Goal: Transaction & Acquisition: Subscribe to service/newsletter

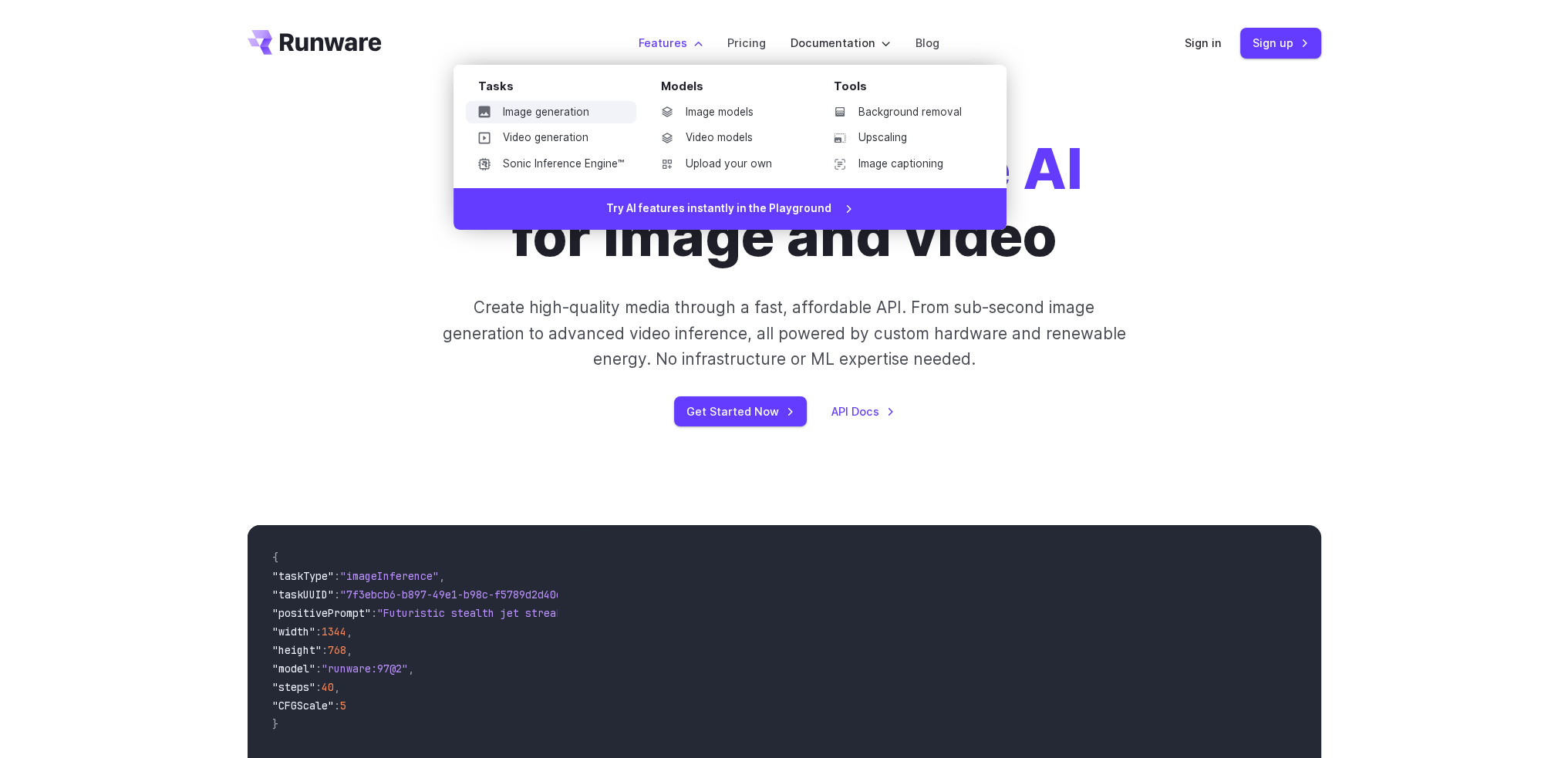
click at [575, 110] on link "Image generation" at bounding box center [551, 113] width 171 height 23
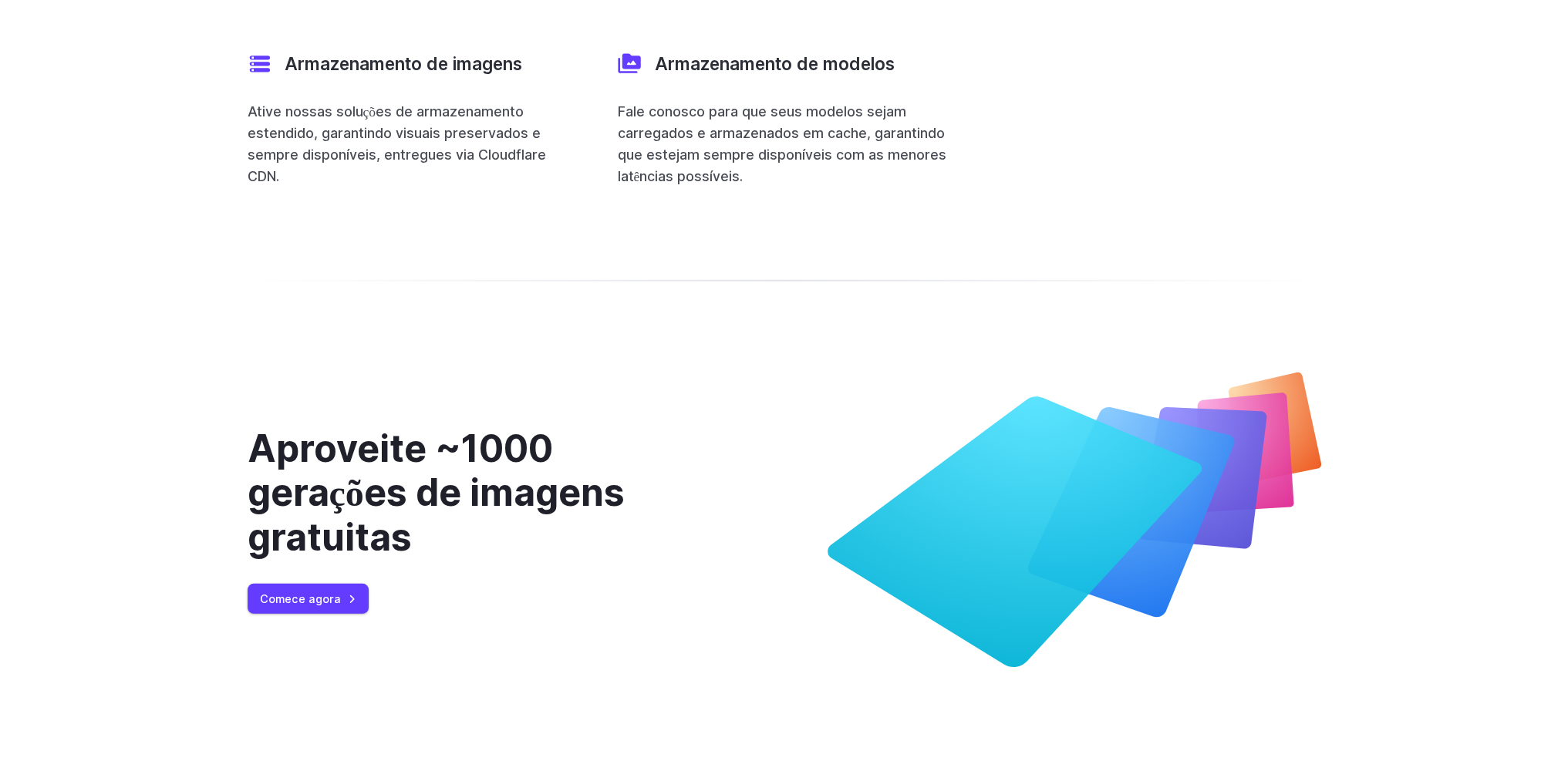
scroll to position [6268, 0]
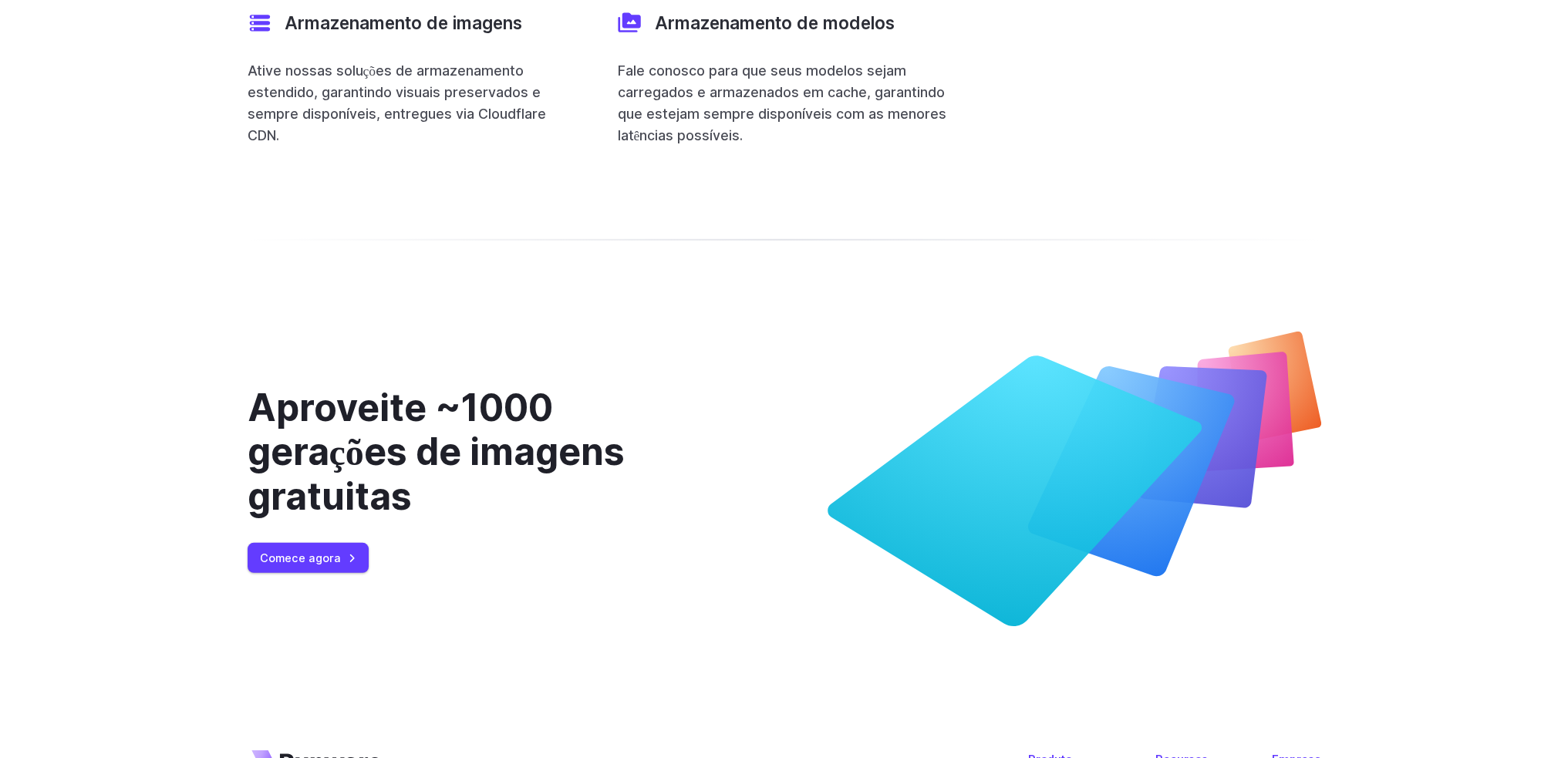
click at [436, 384] on font "Aproveite ~1000 gerações de imagens gratuitas" at bounding box center [435, 452] width 377 height 134
click at [276, 551] on font "Comece agora" at bounding box center [300, 558] width 81 height 13
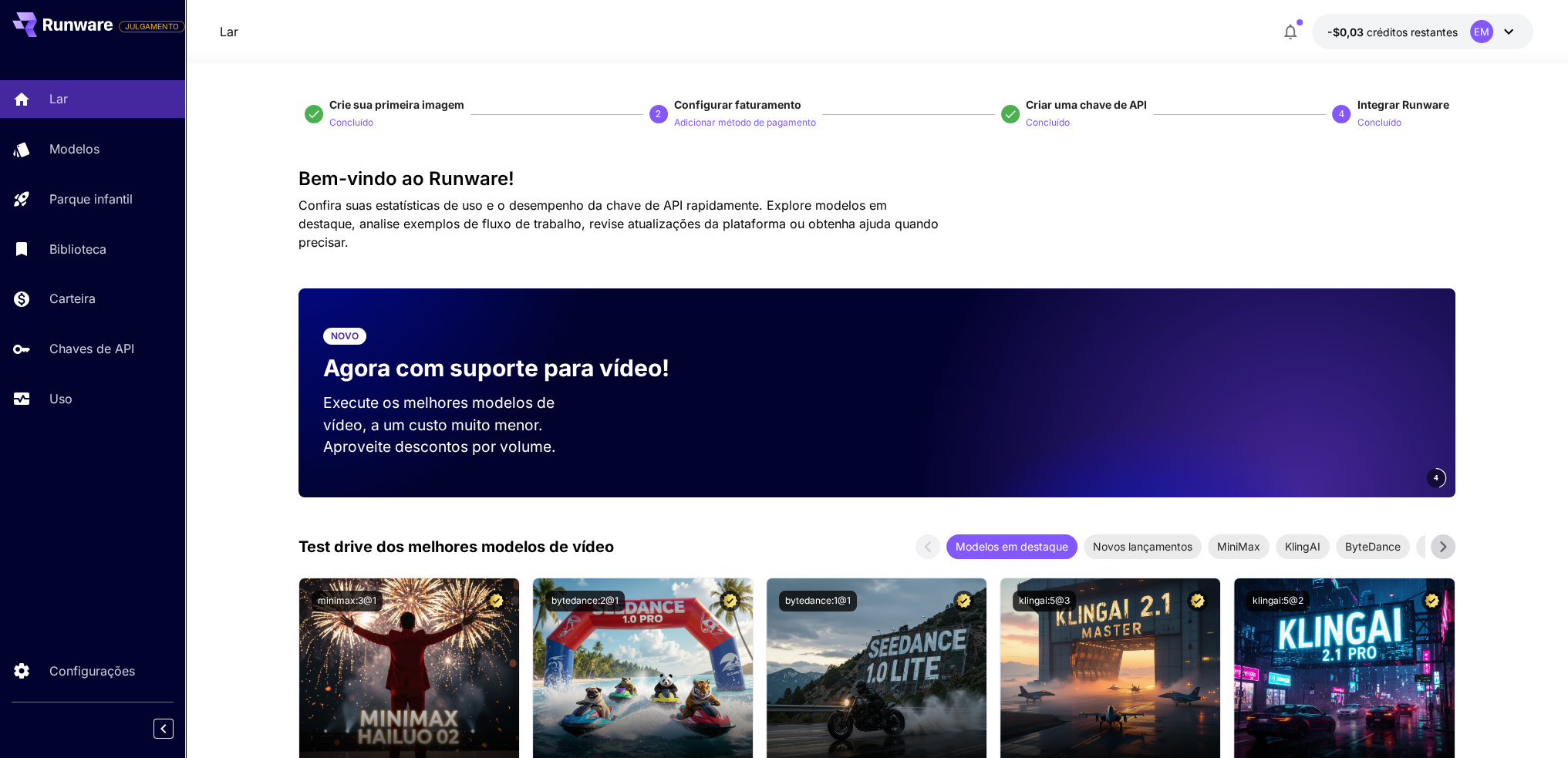
click at [1506, 31] on icon at bounding box center [1509, 32] width 19 height 19
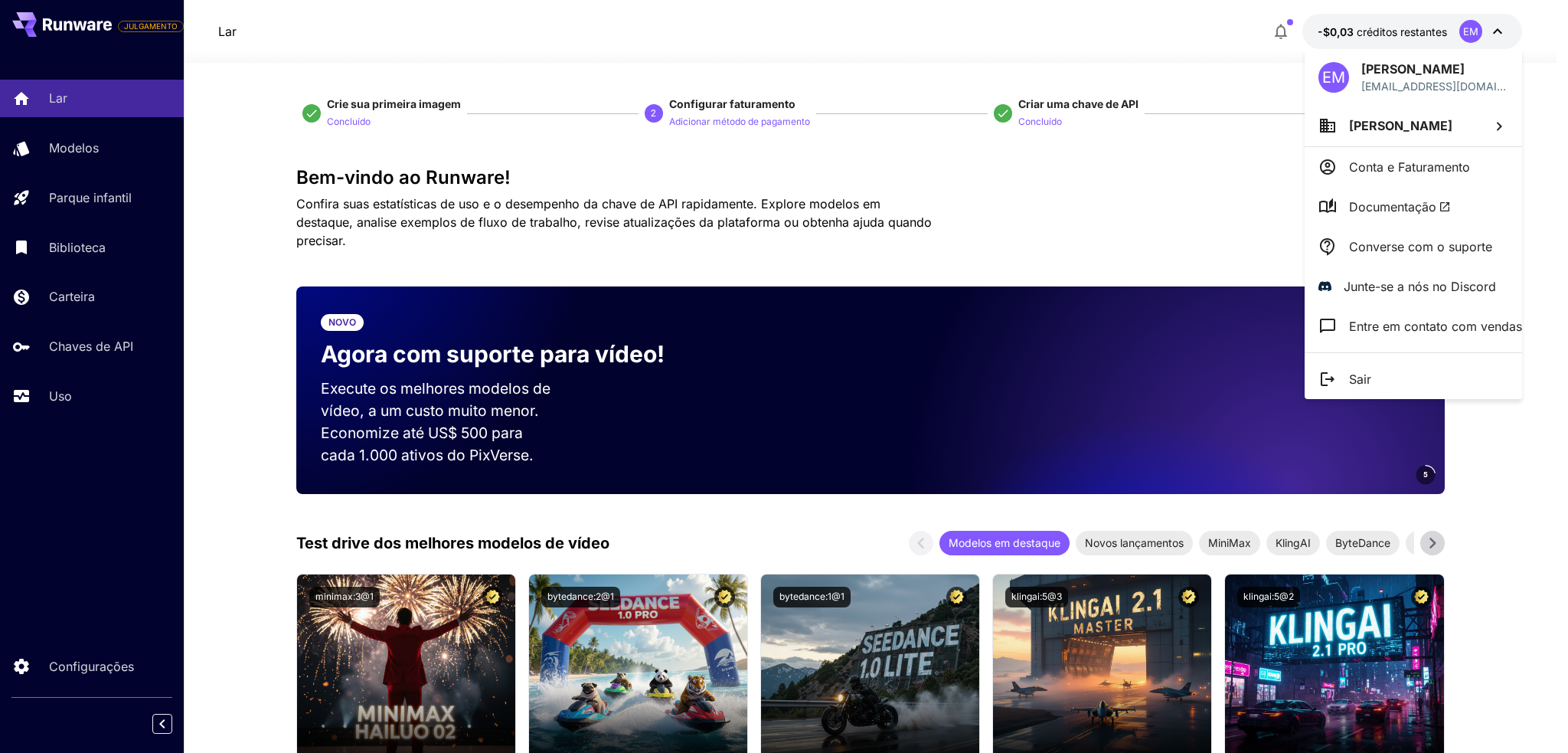
click at [74, 248] on div at bounding box center [784, 376] width 1568 height 753
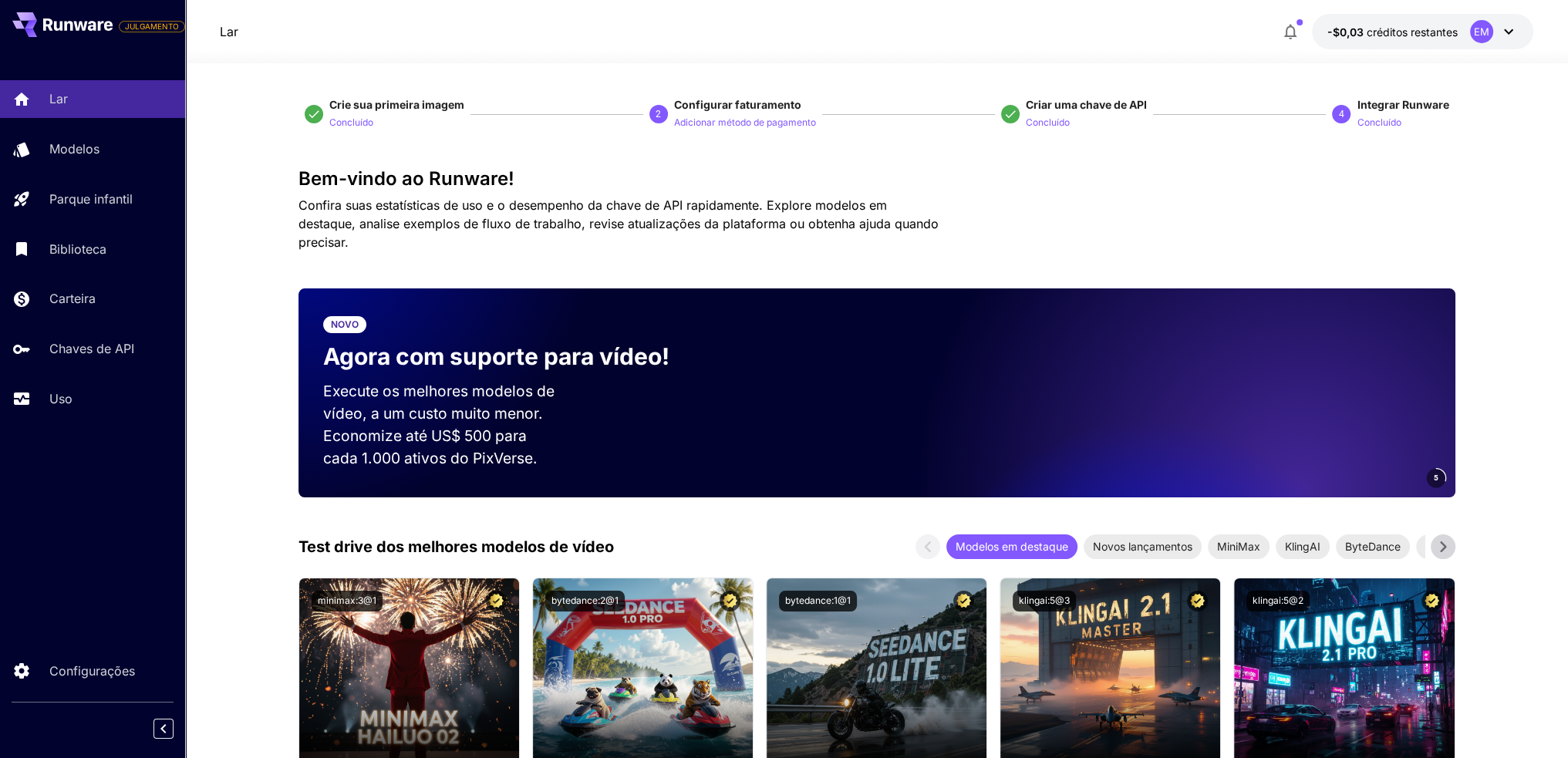
click at [86, 303] on font "Carteira" at bounding box center [72, 299] width 46 height 16
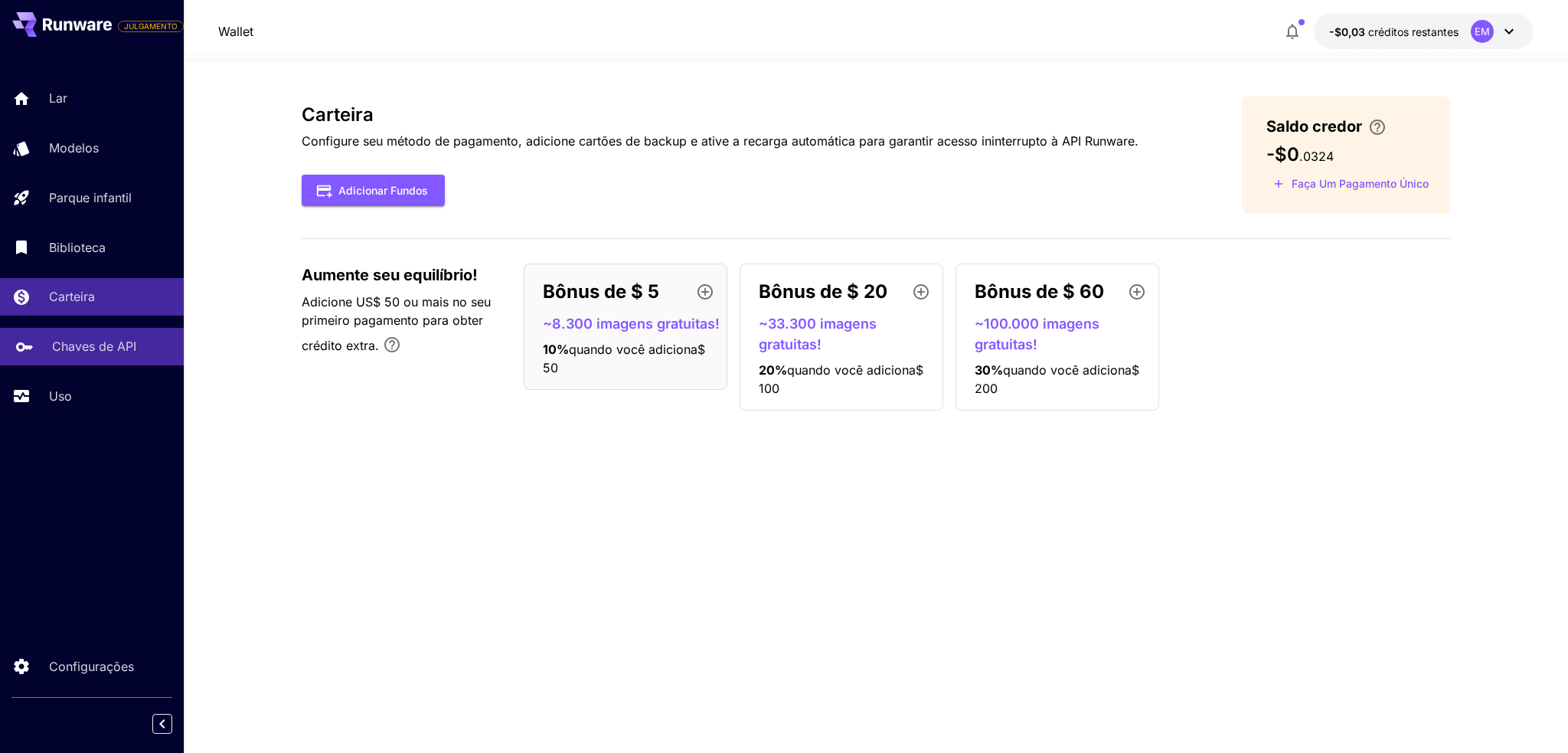
click at [94, 349] on font "Chaves de API" at bounding box center [94, 346] width 84 height 15
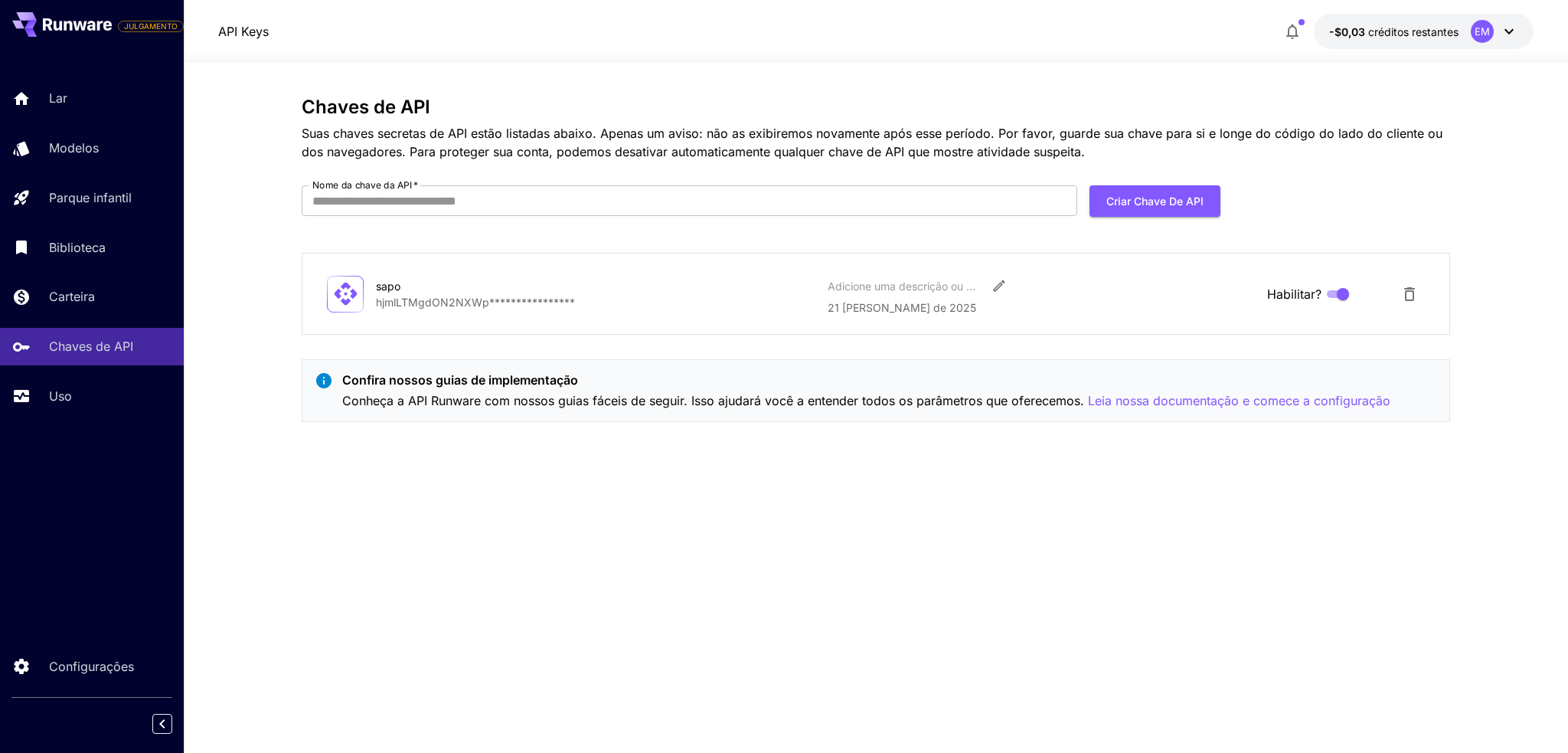
click at [506, 296] on font "**********" at bounding box center [475, 302] width 199 height 13
click at [396, 294] on p "**********" at bounding box center [595, 302] width 440 height 16
click at [77, 253] on font "Biblioteca" at bounding box center [80, 247] width 57 height 15
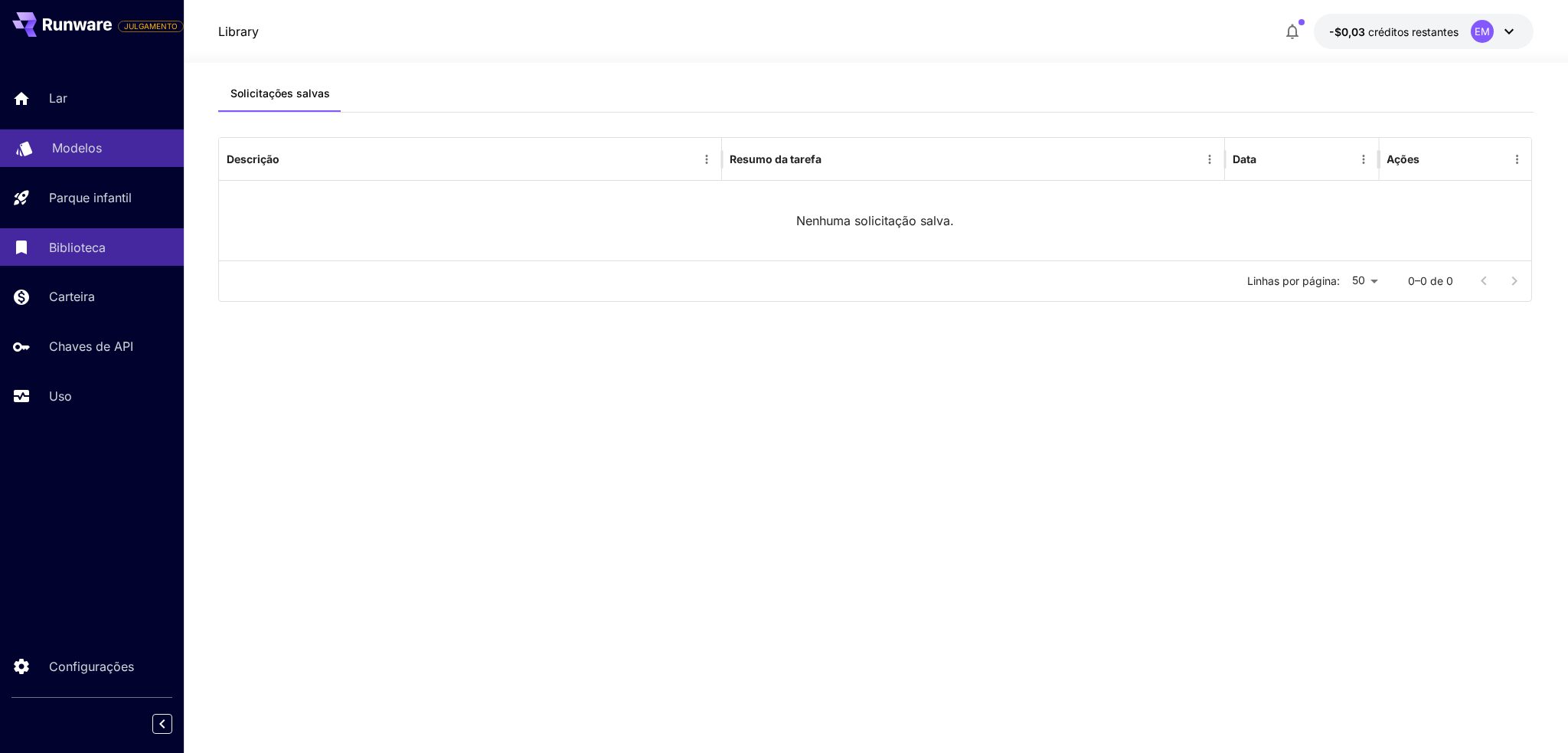
click at [79, 151] on font "Modelos" at bounding box center [77, 148] width 50 height 15
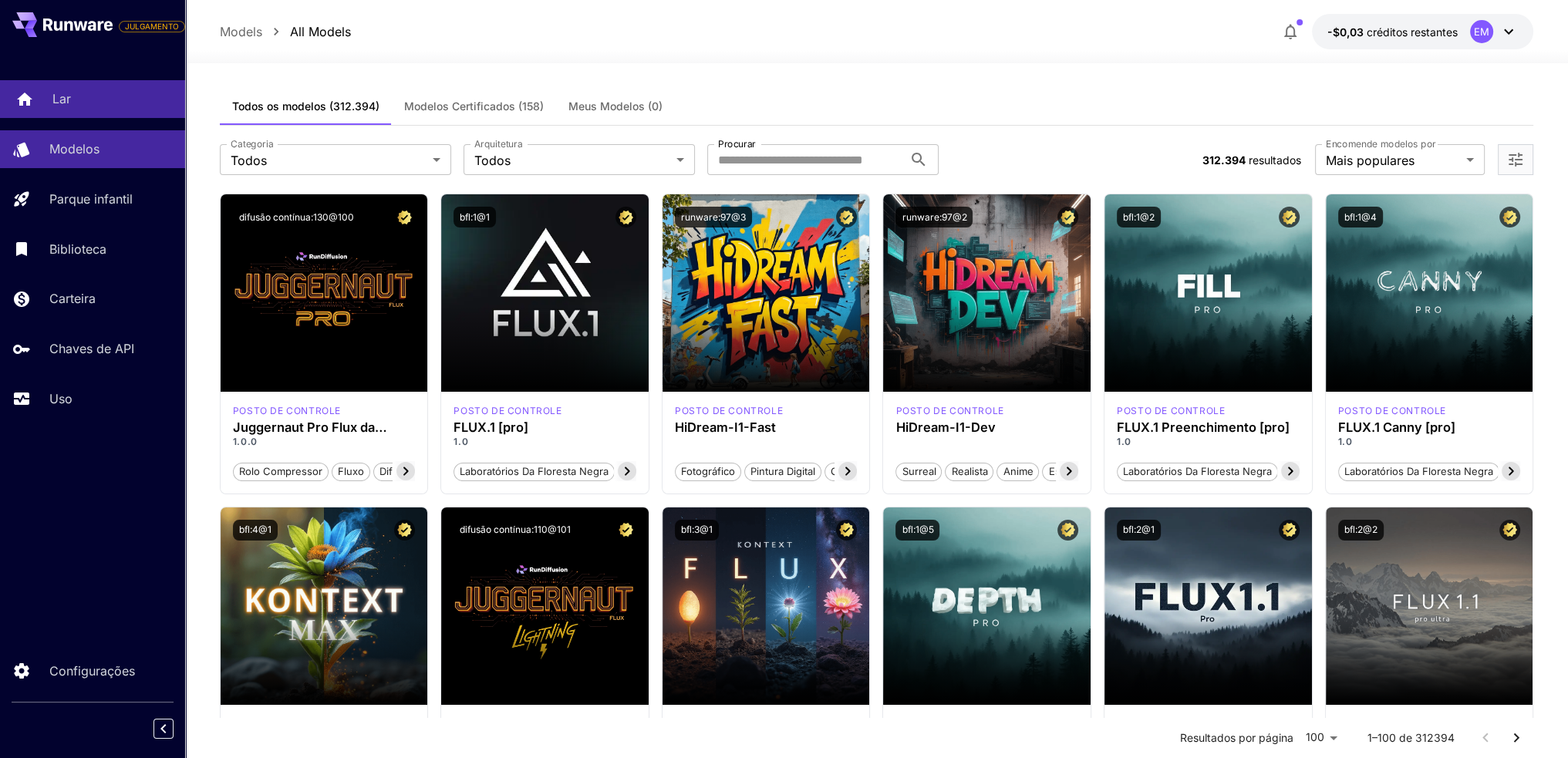
click at [83, 94] on div "Lar" at bounding box center [112, 99] width 120 height 19
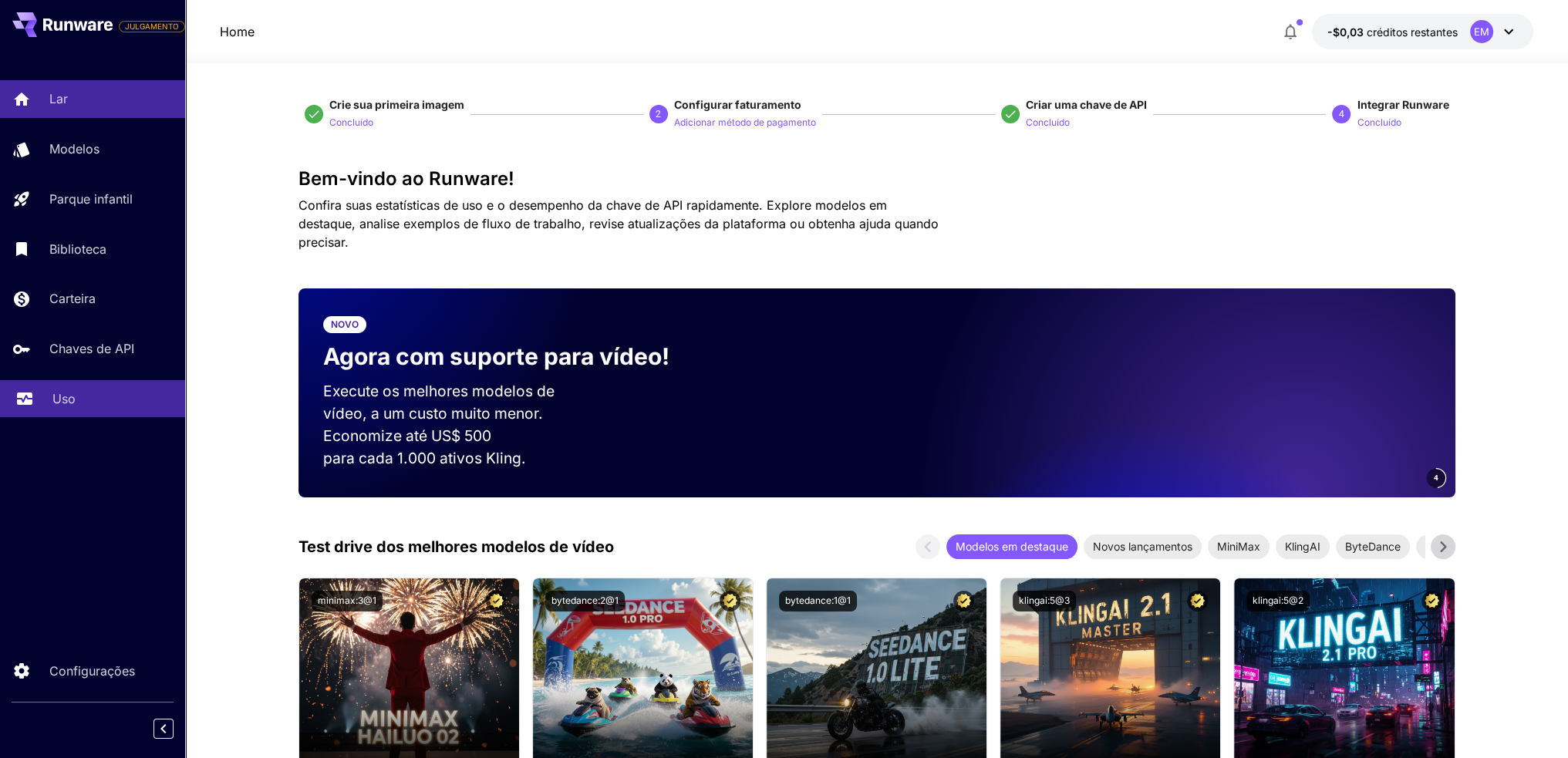
click at [65, 400] on font "Uso" at bounding box center [64, 398] width 23 height 16
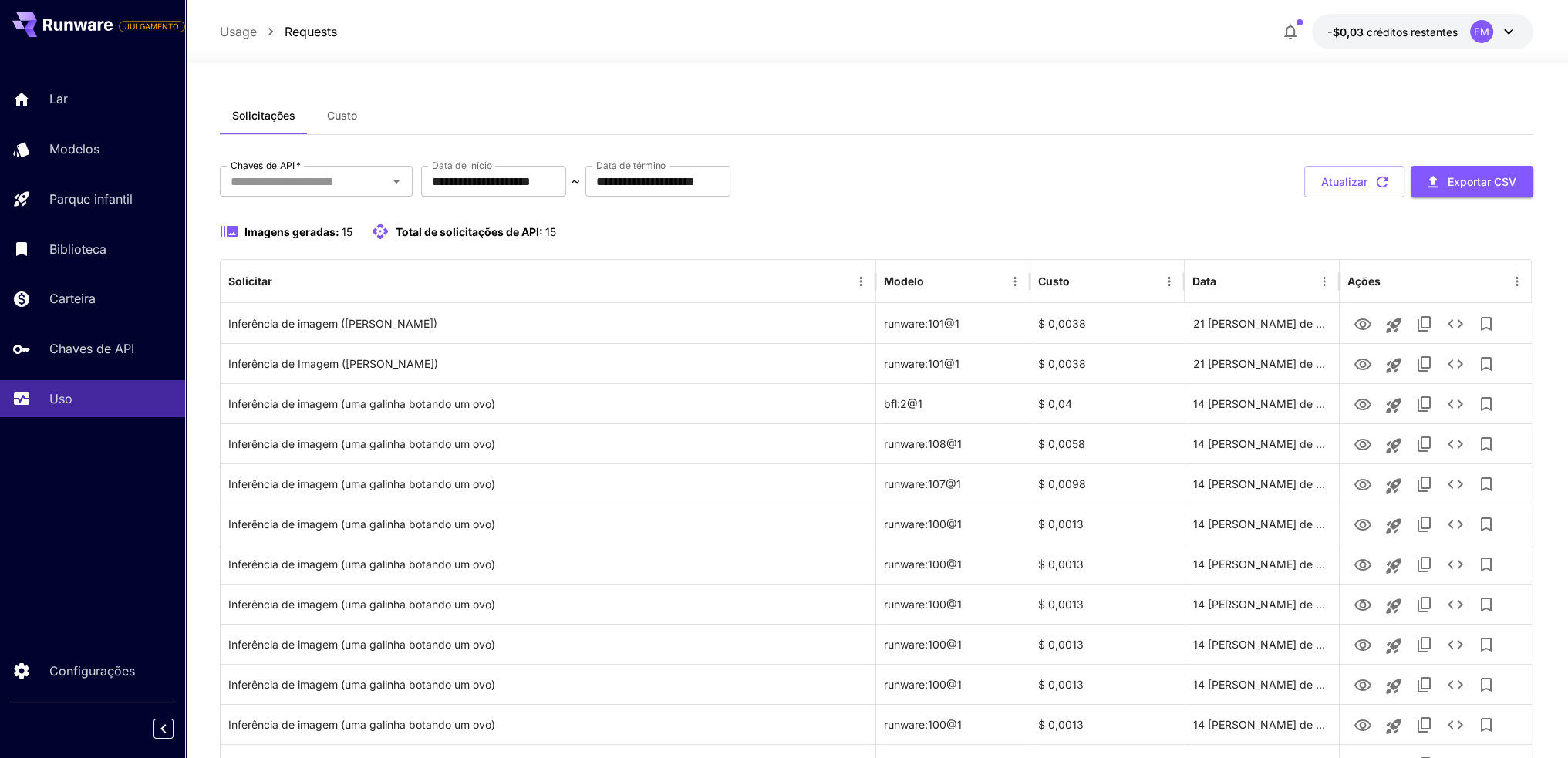
click at [98, 325] on div "Lar Modelos Parque infantil Biblioteca Carteira Chaves de API Uso" at bounding box center [92, 249] width 185 height 337
click at [92, 297] on font "Carteira" at bounding box center [75, 299] width 46 height 16
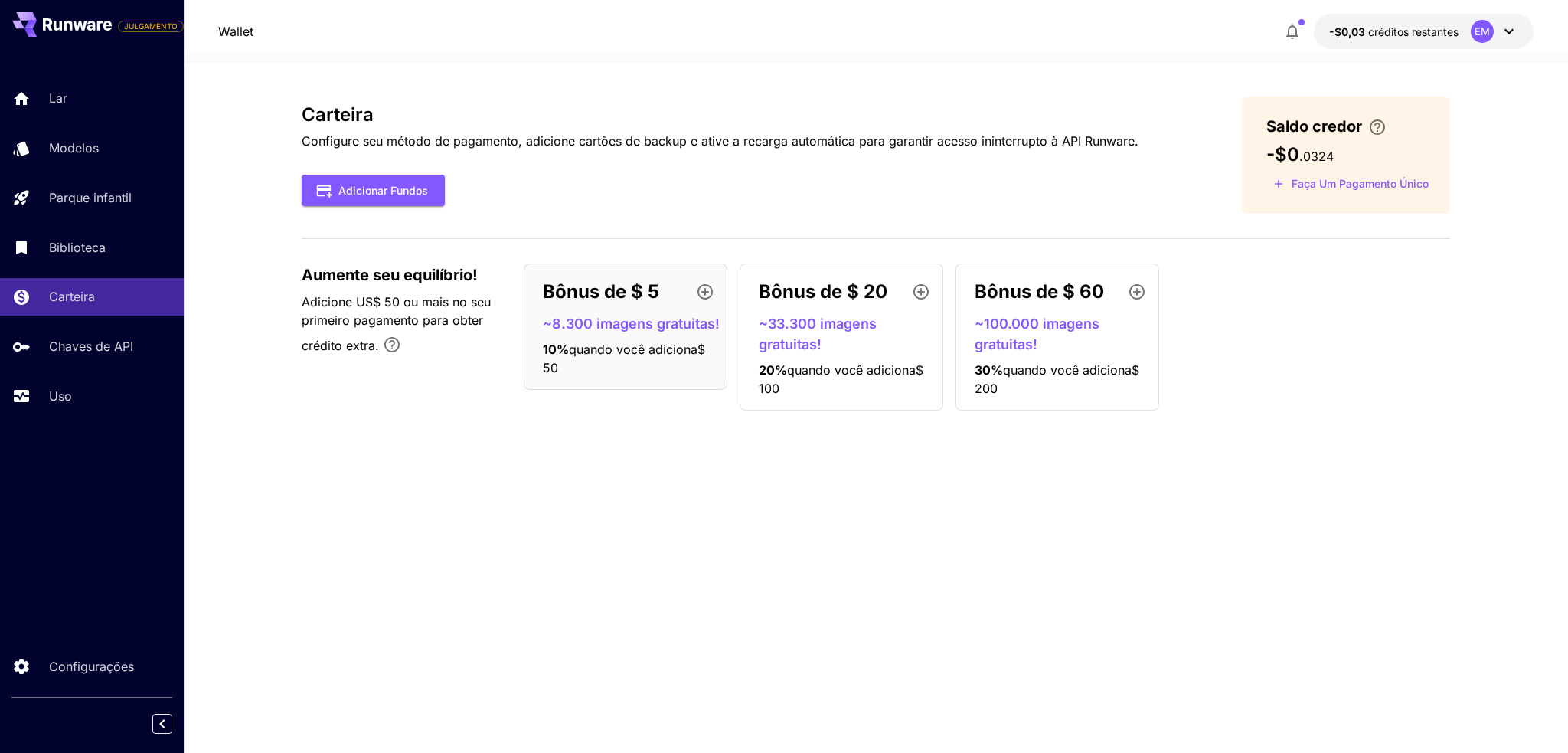
click at [1064, 321] on font "~100.000 imagens gratuitas!" at bounding box center [1037, 333] width 125 height 36
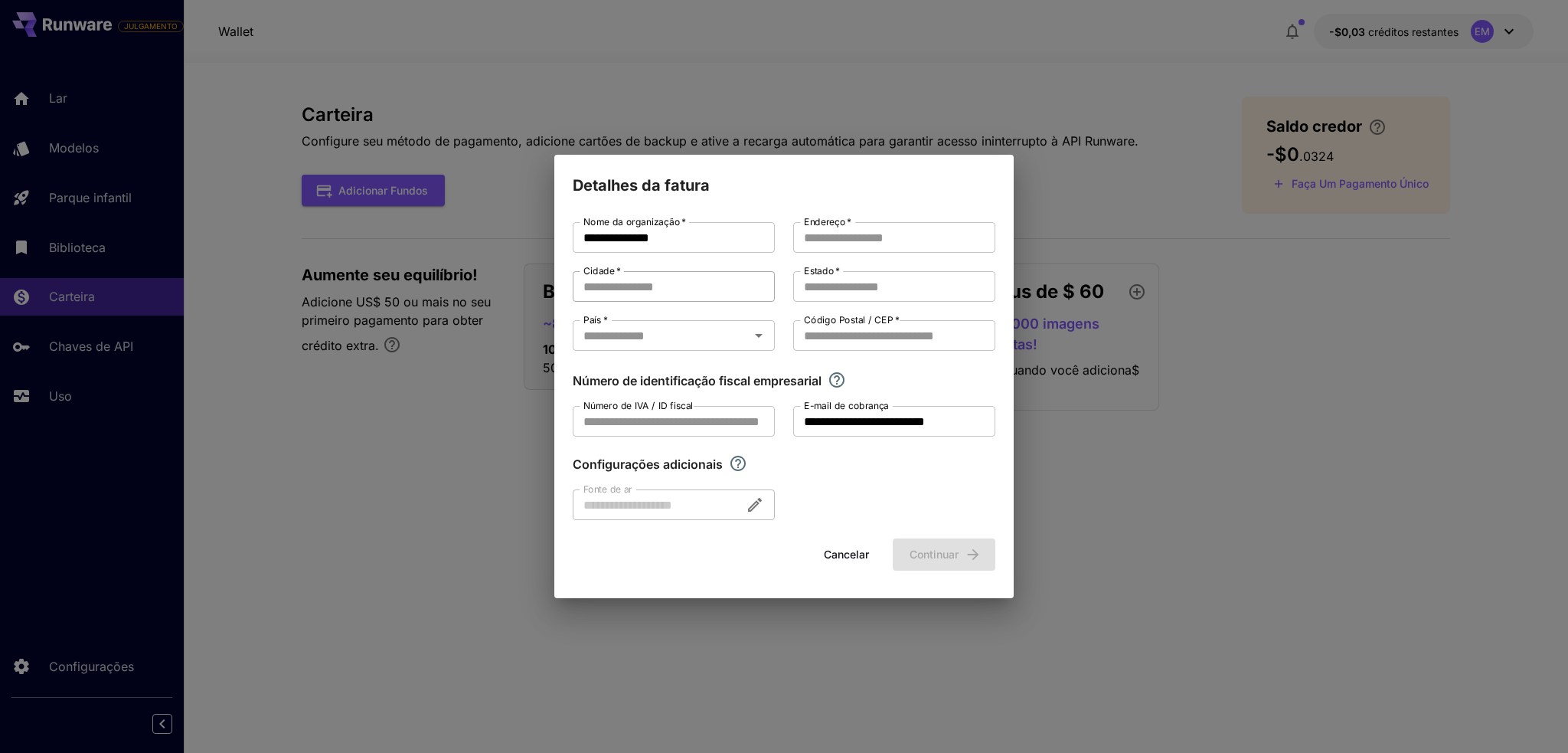
click at [628, 287] on input "Cidade   *" at bounding box center [674, 287] width 202 height 31
click at [906, 242] on input "Endereço   *" at bounding box center [894, 238] width 202 height 31
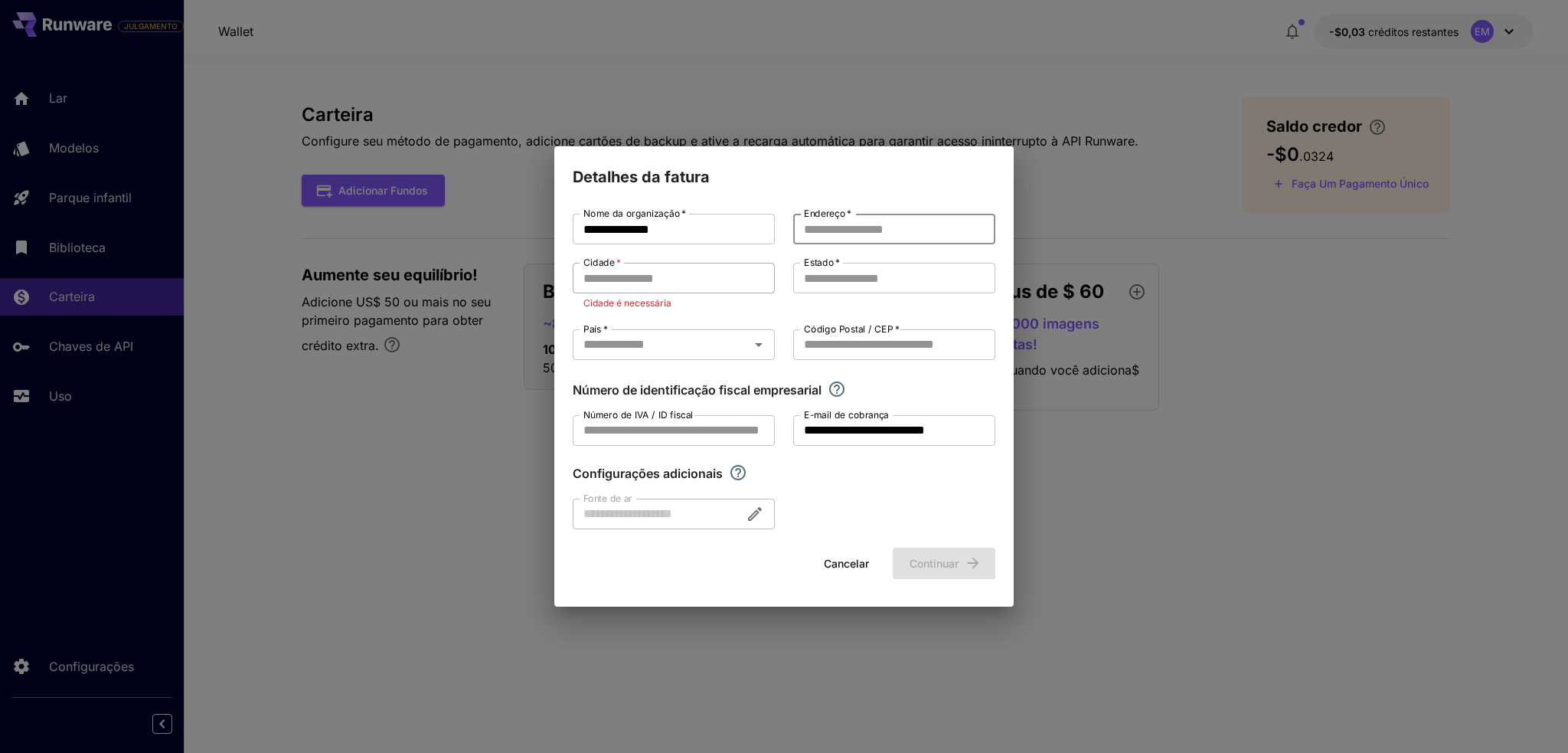
click at [681, 273] on input "Cidade   *" at bounding box center [674, 278] width 202 height 31
type input "*********"
click at [847, 241] on input "Endereço   *" at bounding box center [894, 229] width 202 height 31
click at [848, 300] on input "Estado   *" at bounding box center [894, 296] width 202 height 31
type input "******"
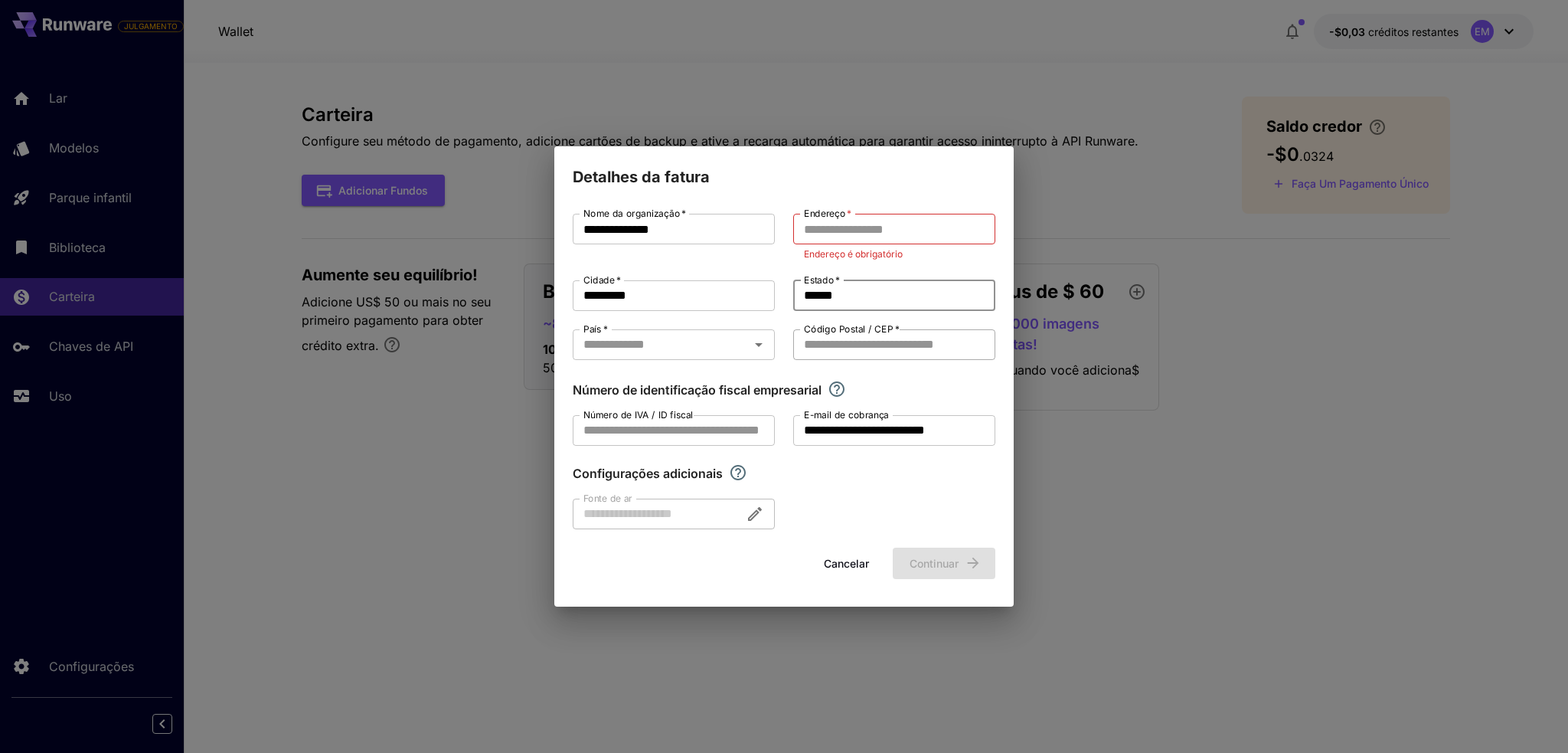
click at [865, 355] on input "Código Postal / CEP   *" at bounding box center [894, 345] width 202 height 31
click at [631, 332] on div "País   *" at bounding box center [674, 345] width 202 height 31
type input "********"
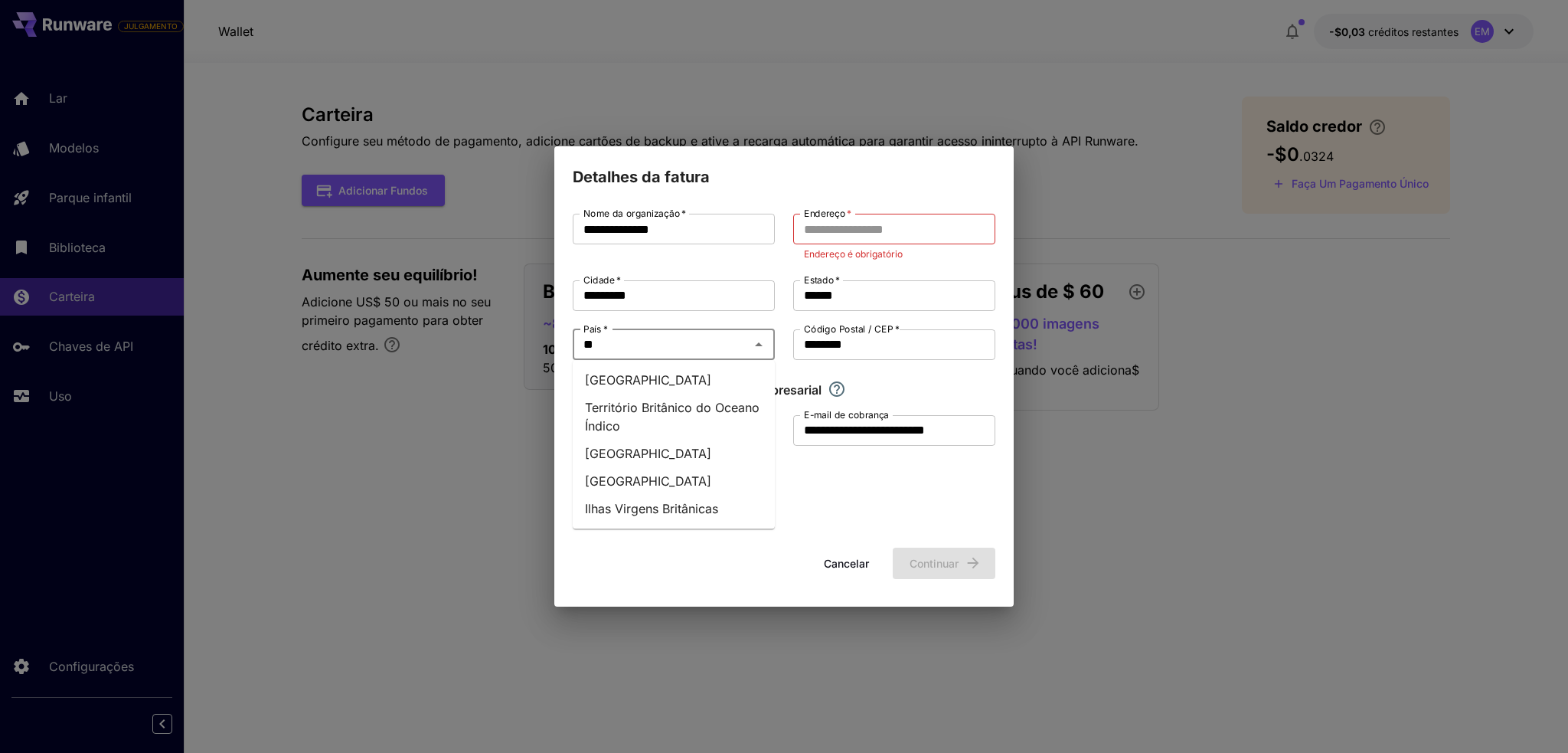
type input "***"
click at [636, 385] on li "Brasil" at bounding box center [674, 380] width 202 height 28
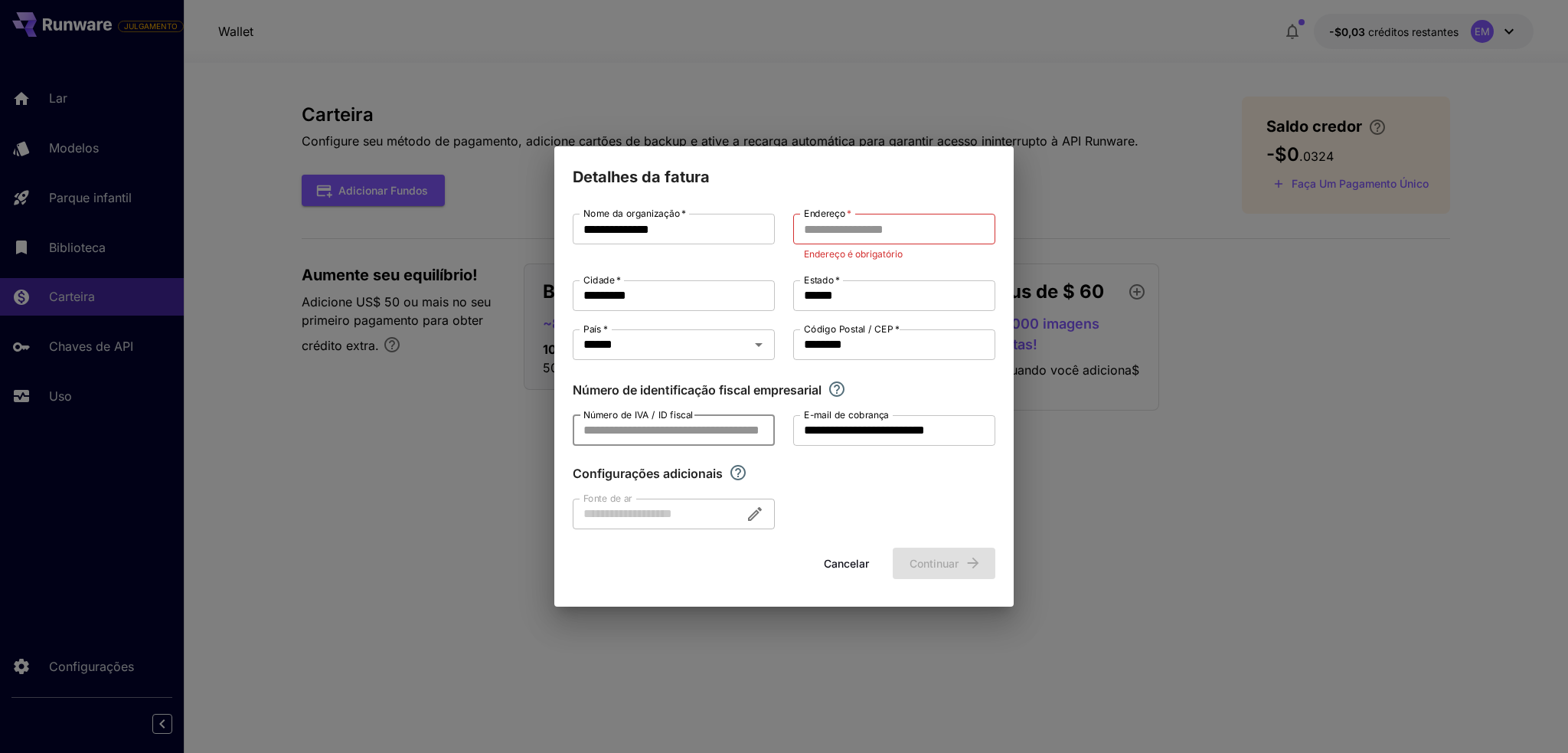
click at [641, 430] on input "Número de IVA / ID fiscal" at bounding box center [674, 431] width 202 height 31
click at [689, 427] on input "Número de IVA / ID fiscal" at bounding box center [674, 431] width 202 height 31
click at [640, 511] on div at bounding box center [674, 514] width 202 height 31
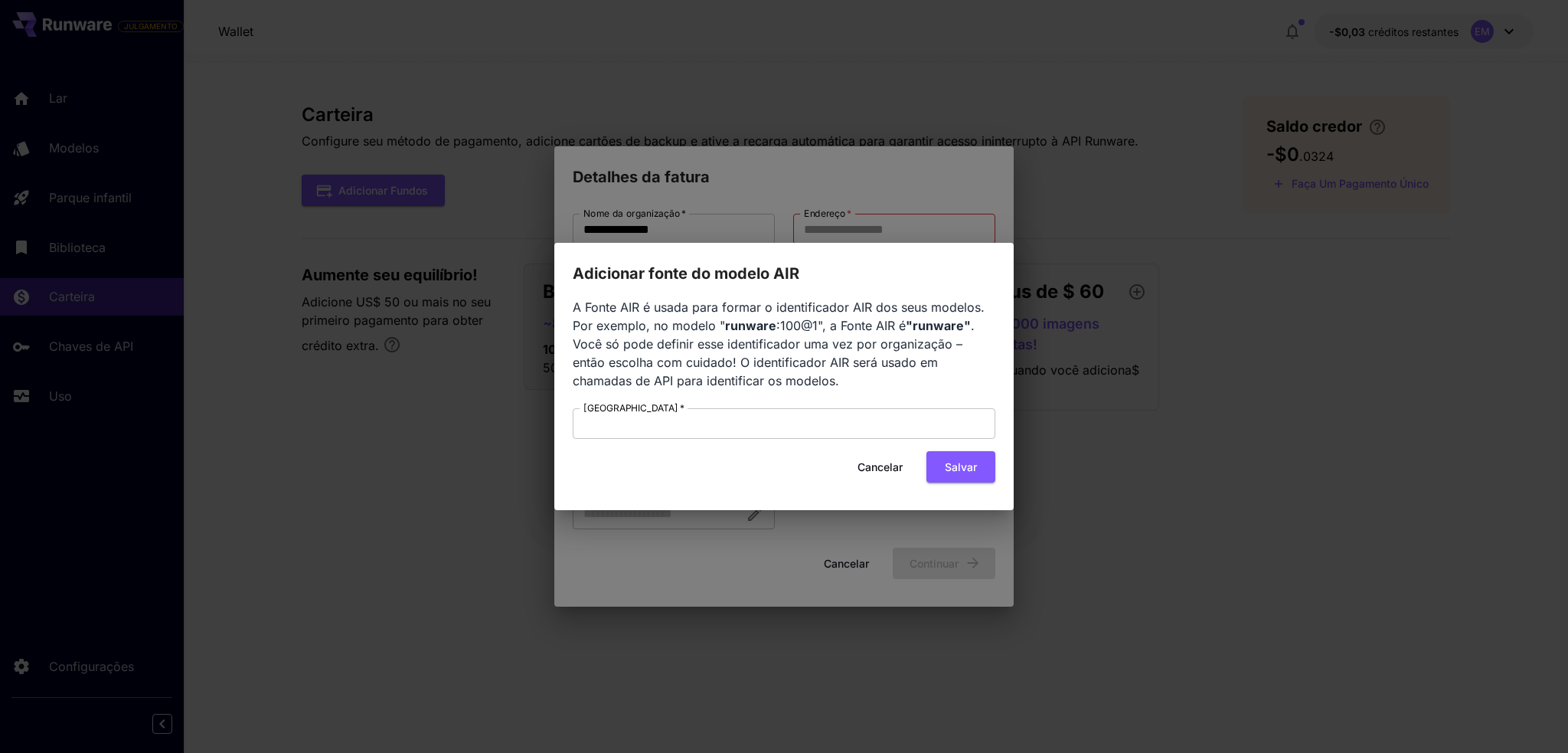
click at [869, 468] on font "Cancelar" at bounding box center [880, 466] width 45 height 13
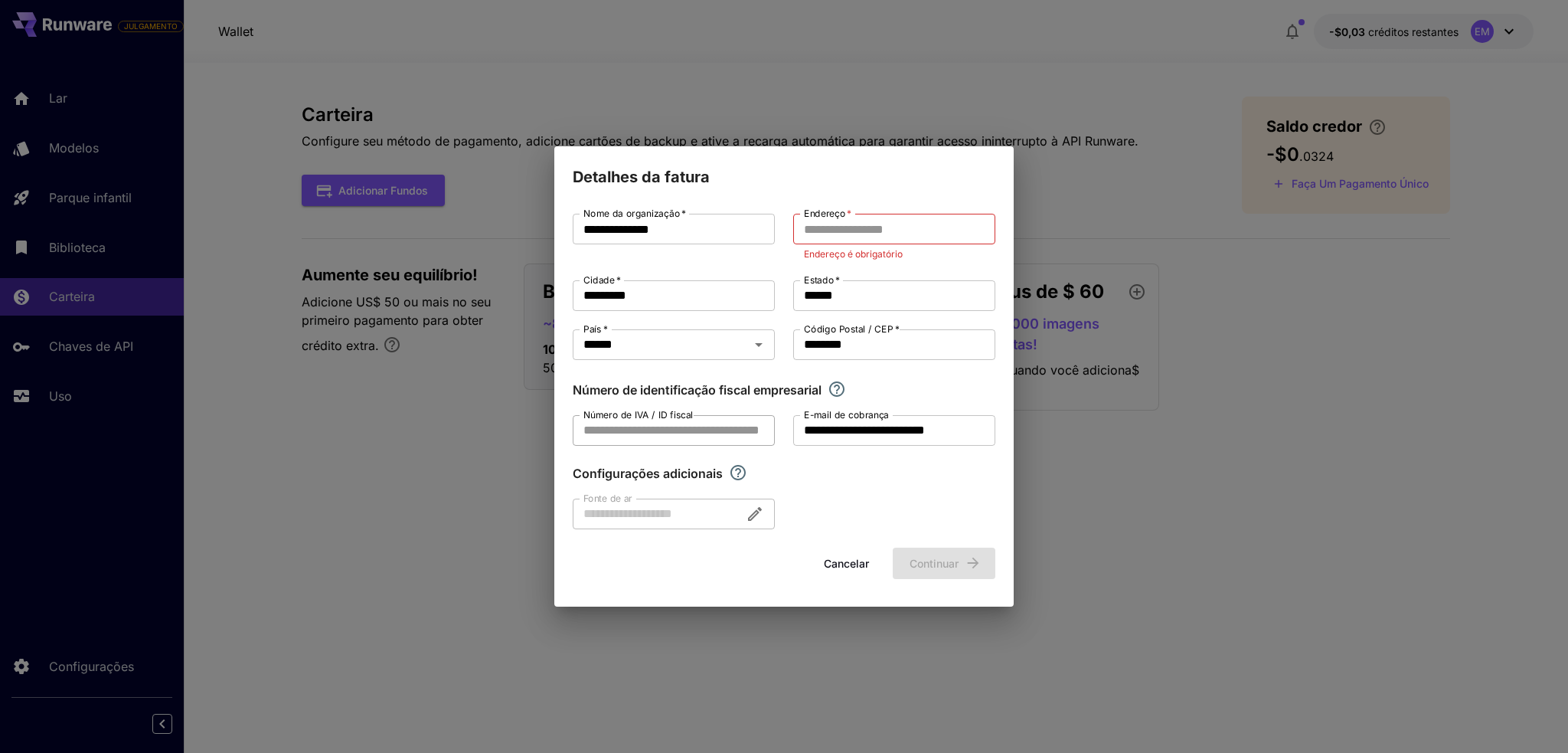
click at [603, 429] on input "Número de IVA / ID fiscal" at bounding box center [674, 431] width 202 height 31
click at [823, 228] on input "Endereço   *" at bounding box center [894, 229] width 202 height 31
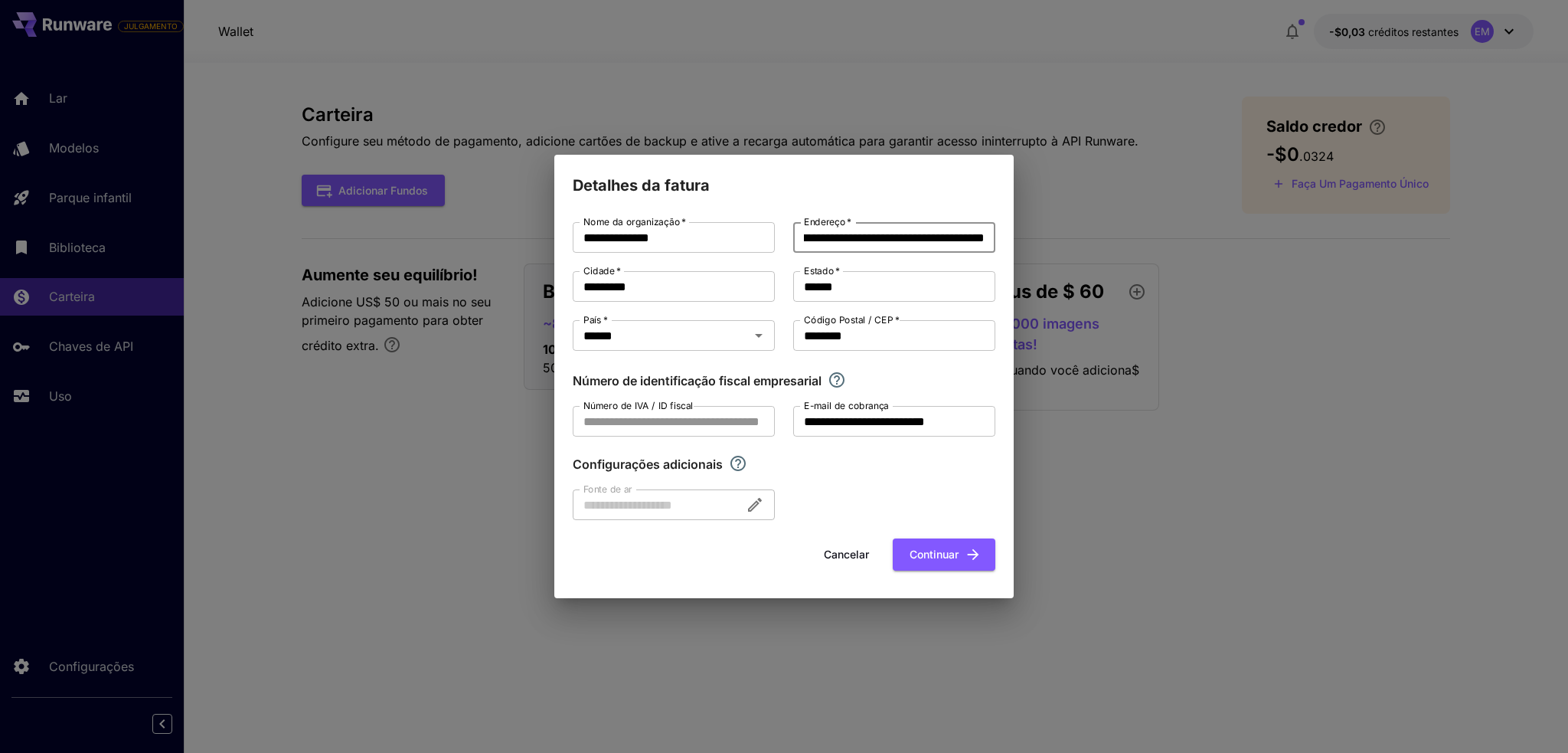
scroll to position [0, 43]
type input "**********"
click at [944, 559] on font "Continuar" at bounding box center [934, 554] width 49 height 13
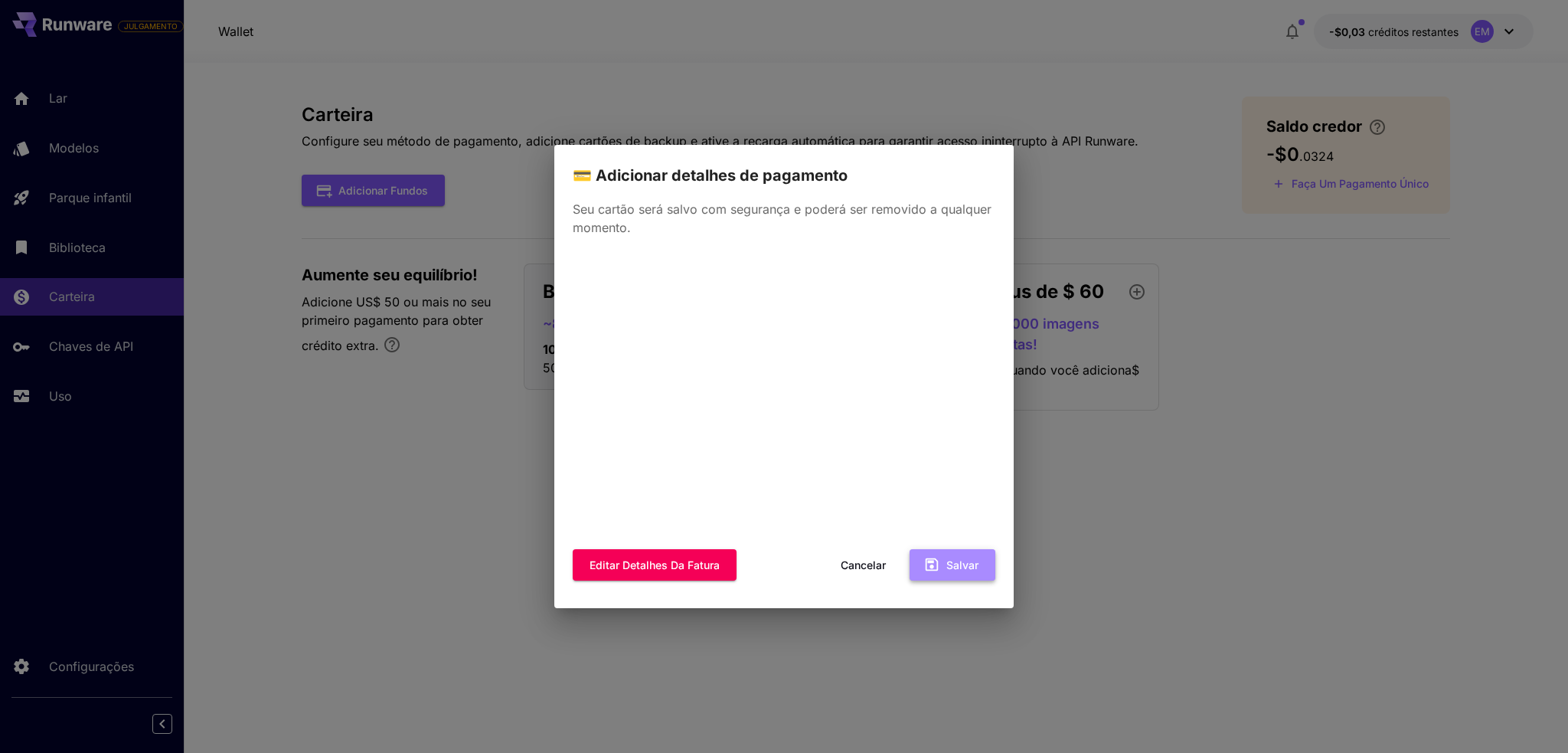
click at [960, 561] on font "Salvar" at bounding box center [962, 565] width 33 height 13
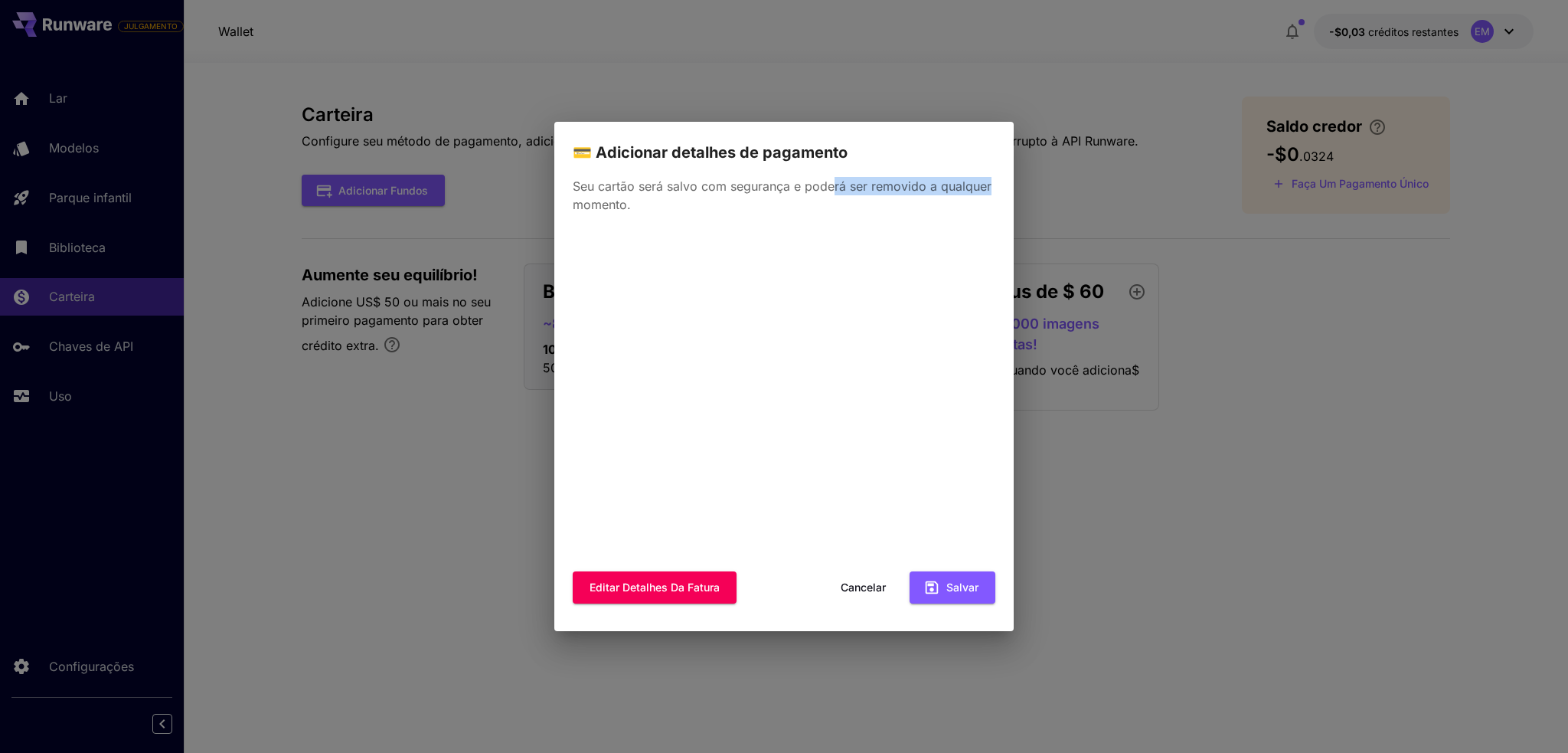
drag, startPoint x: 834, startPoint y: 181, endPoint x: 1049, endPoint y: 187, distance: 215.1
click at [1049, 187] on div "💳 Adicionar detalhes de pagamento Seu cartão será salvo com segurança e poderá …" at bounding box center [784, 376] width 1568 height 753
click at [641, 203] on p "Seu cartão será salvo com segurança e poderá ser removido a qualquer momento." at bounding box center [784, 194] width 423 height 36
